Goal: Browse casually: Explore the website without a specific task or goal

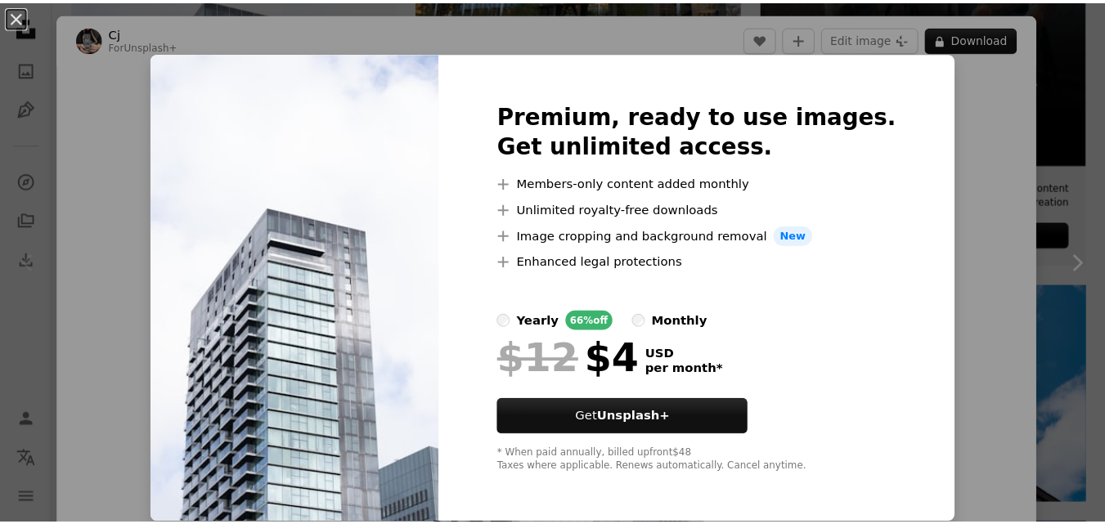
scroll to position [572, 0]
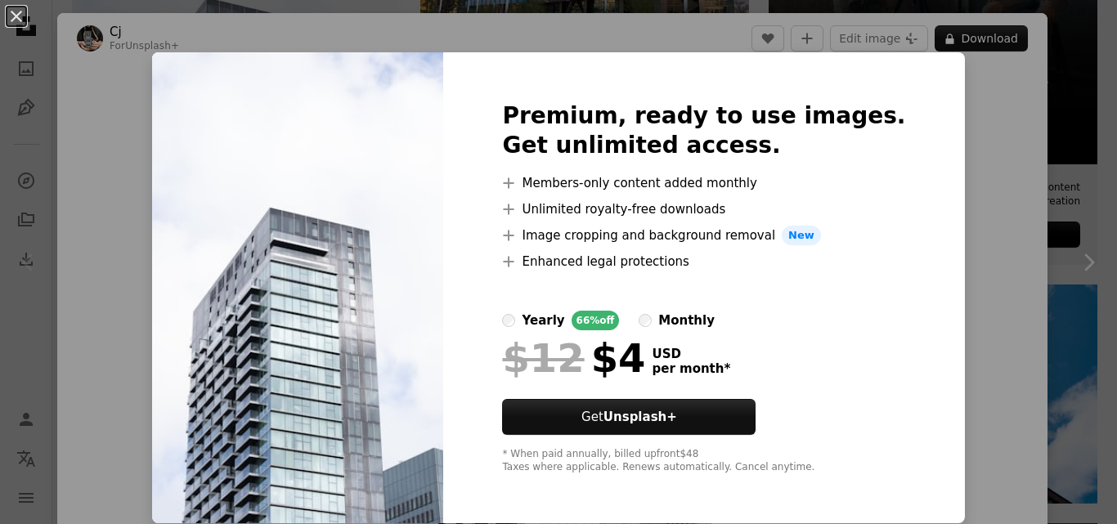
click at [1026, 233] on div "An X shape Premium, ready to use images. Get unlimited access. A plus sign Memb…" at bounding box center [558, 262] width 1117 height 524
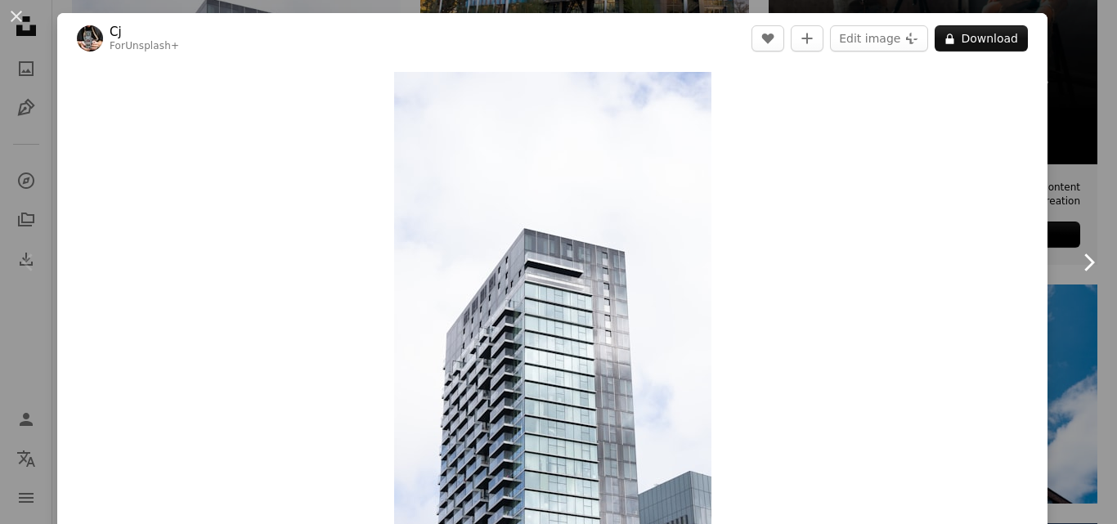
click at [1071, 243] on link "Chevron right" at bounding box center [1088, 262] width 57 height 157
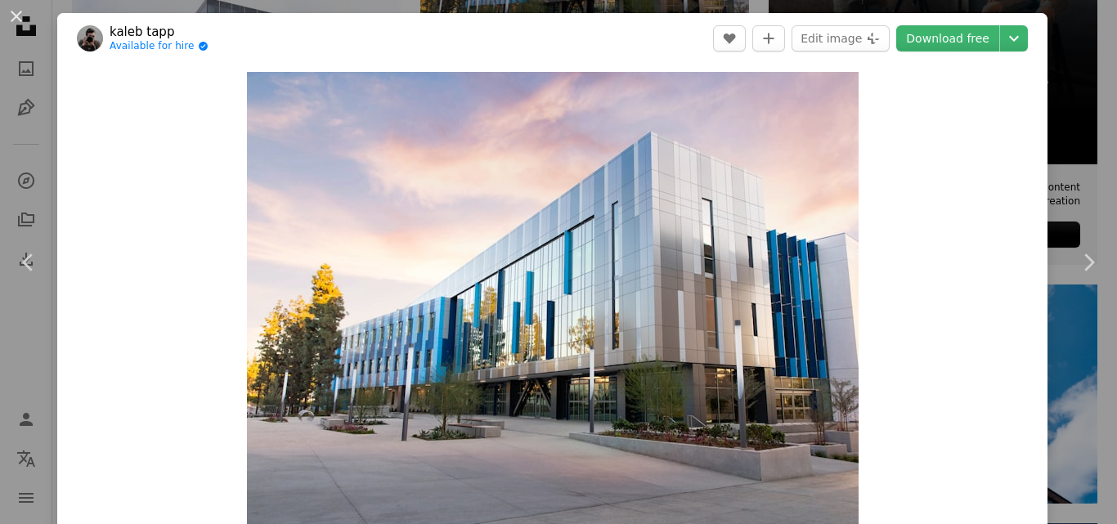
click at [1047, 43] on div "An X shape Chevron left Chevron right [PERSON_NAME] Available for hire A checkm…" at bounding box center [558, 262] width 1117 height 524
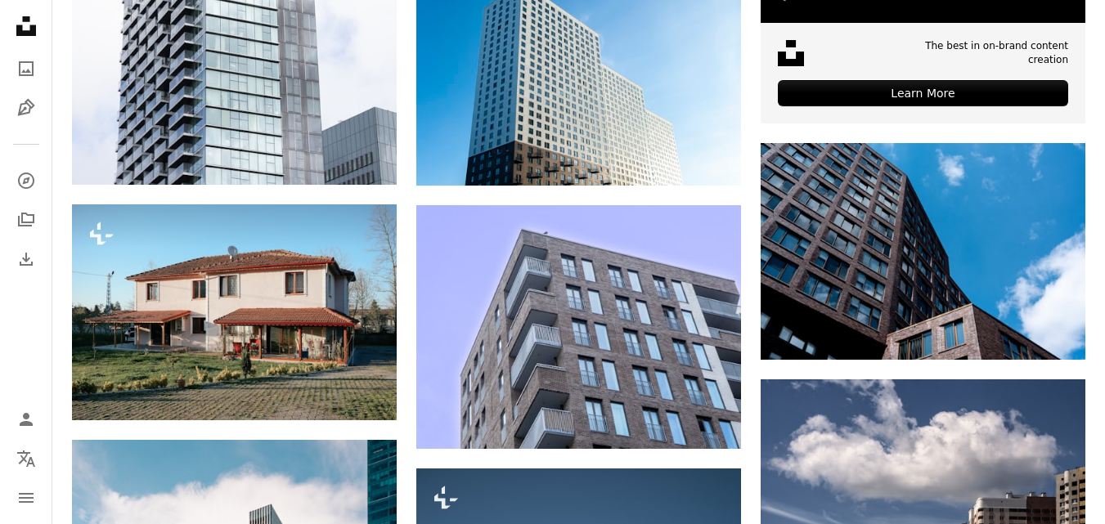
scroll to position [818, 0]
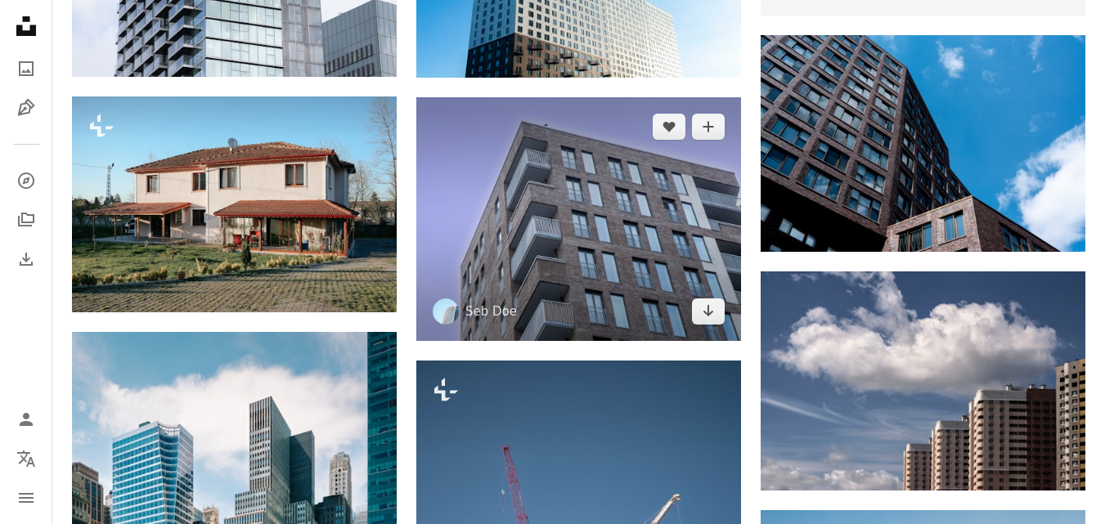
drag, startPoint x: 465, startPoint y: 212, endPoint x: 440, endPoint y: 212, distance: 24.5
click at [440, 212] on img at bounding box center [578, 219] width 325 height 244
